Goal: Task Accomplishment & Management: Use online tool/utility

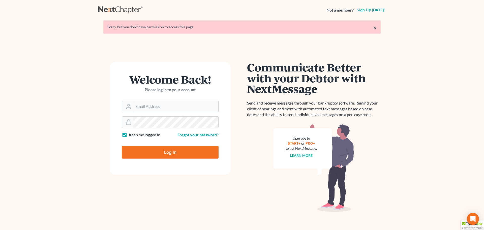
type input "[EMAIL_ADDRESS][DOMAIN_NAME]"
click at [186, 152] on input "Log In" at bounding box center [170, 152] width 97 height 13
type input "Thinking..."
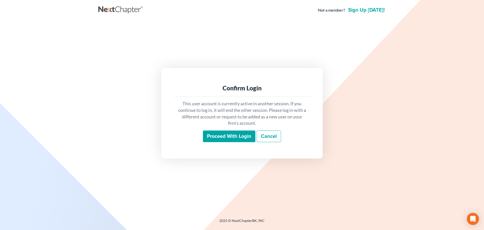
click at [240, 133] on input "Proceed with login" at bounding box center [229, 136] width 52 height 12
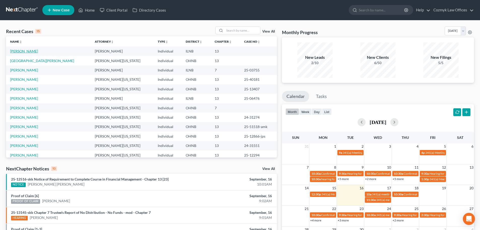
click at [19, 52] on link "Krutz, Terra" at bounding box center [24, 51] width 28 height 4
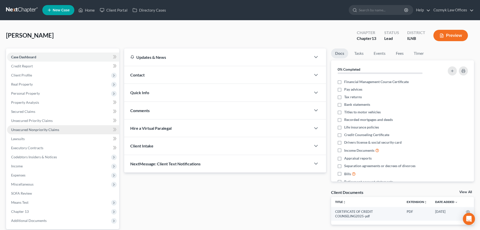
click at [29, 130] on span "Unsecured Nonpriority Claims" at bounding box center [35, 129] width 48 height 4
